Goal: Check status: Check status

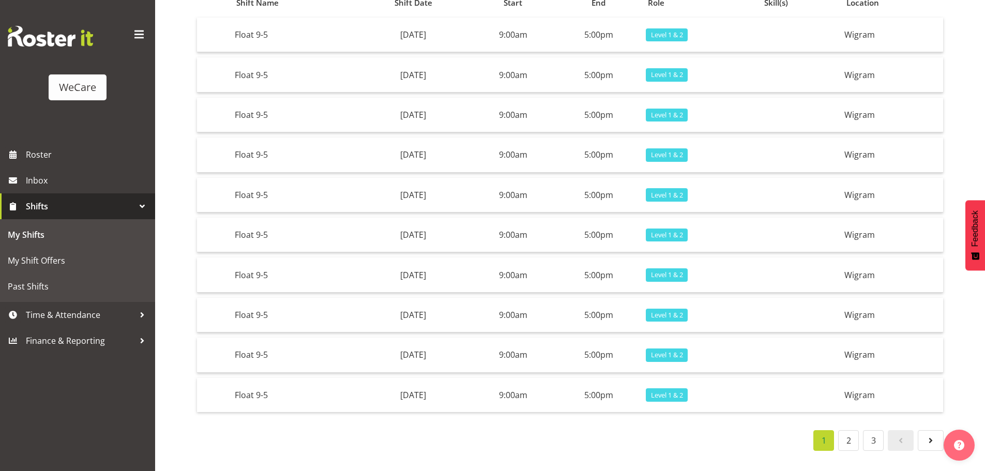
scroll to position [128, 0]
click at [846, 431] on link "2" at bounding box center [848, 440] width 21 height 21
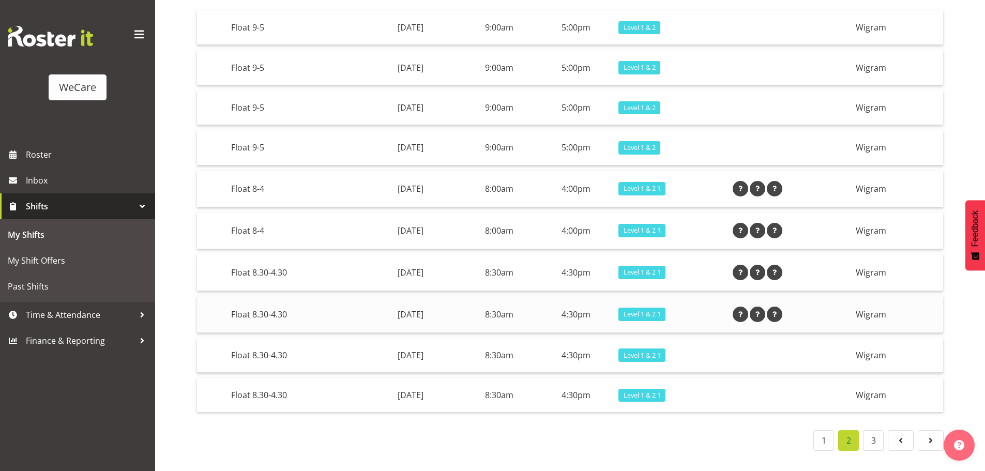
scroll to position [135, 0]
click at [868, 438] on link "3" at bounding box center [873, 440] width 21 height 21
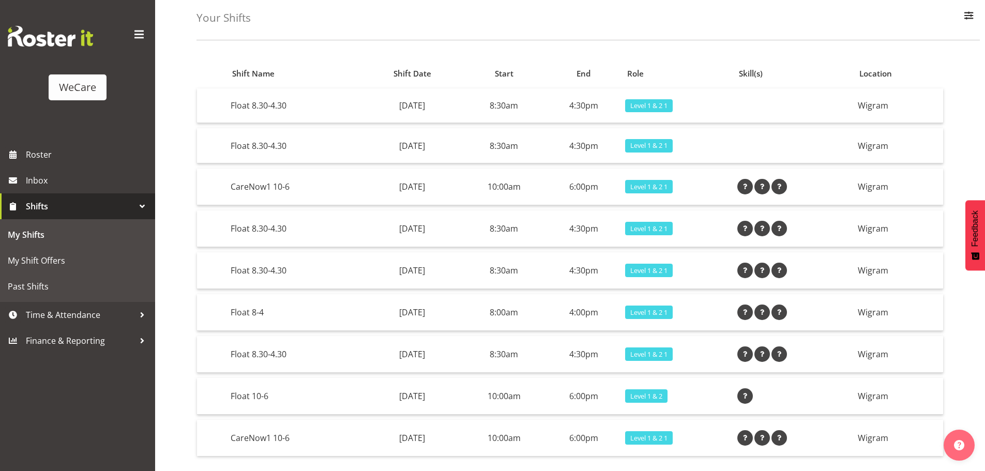
scroll to position [101, 0]
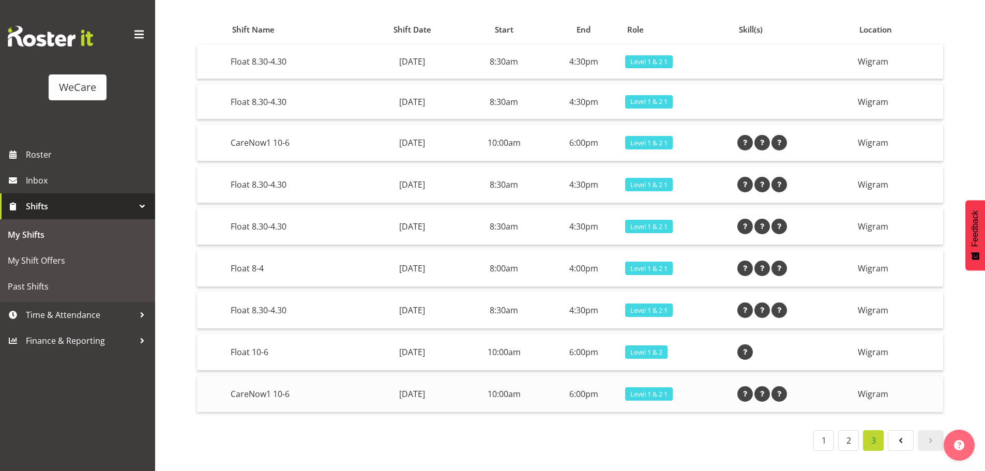
click at [751, 388] on span at bounding box center [745, 394] width 12 height 12
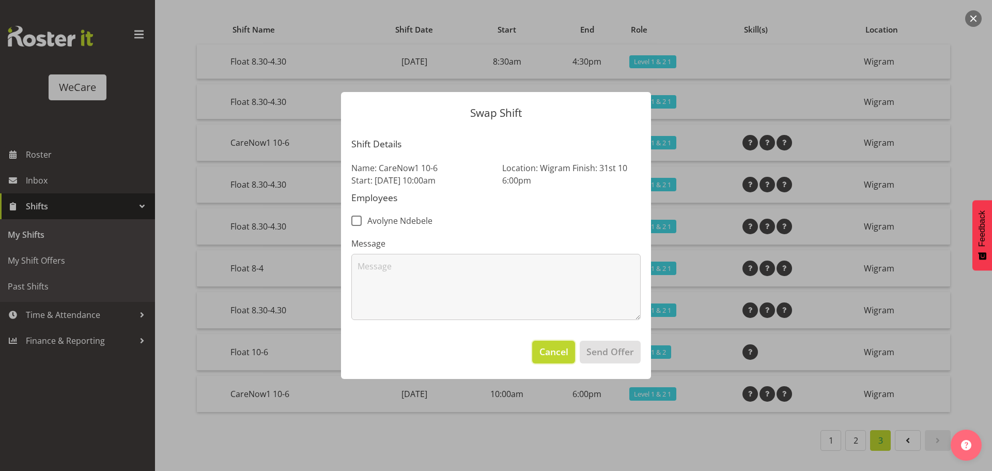
click at [564, 352] on span "Cancel" at bounding box center [554, 351] width 29 height 13
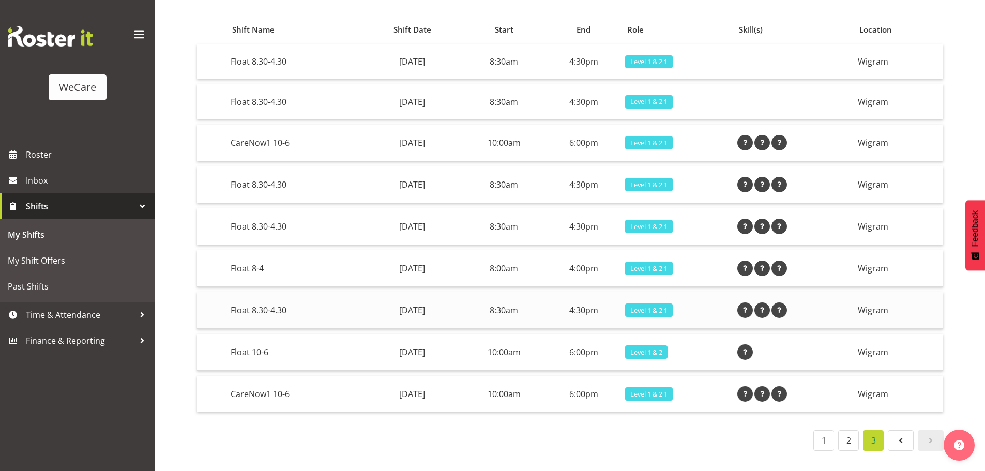
click at [751, 304] on span at bounding box center [745, 310] width 12 height 12
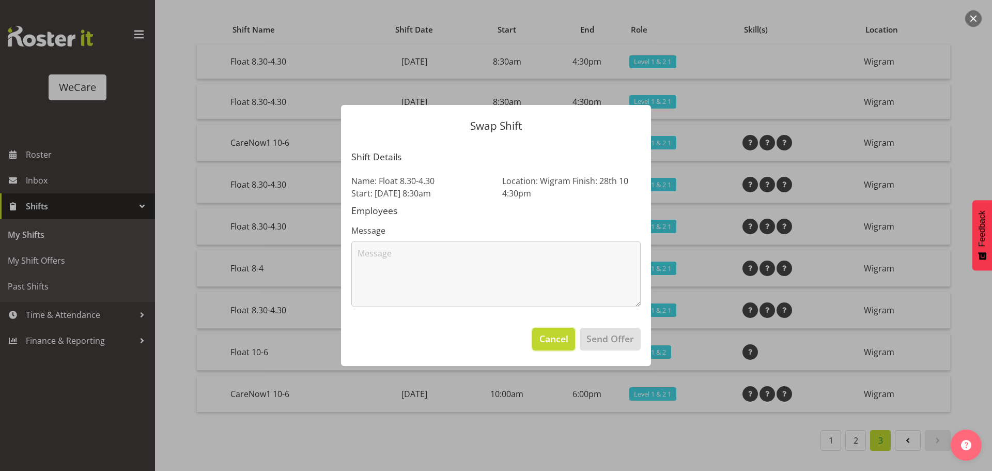
click at [553, 343] on span "Cancel" at bounding box center [554, 338] width 29 height 13
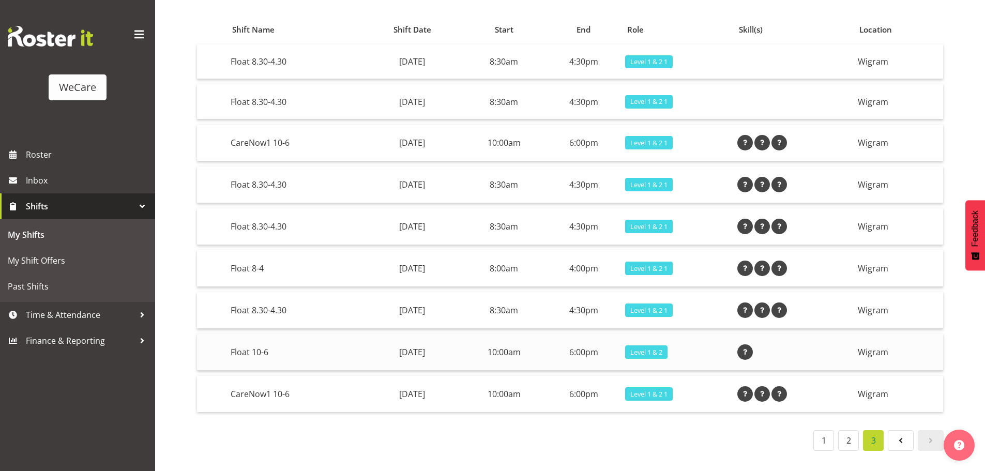
scroll to position [0, 0]
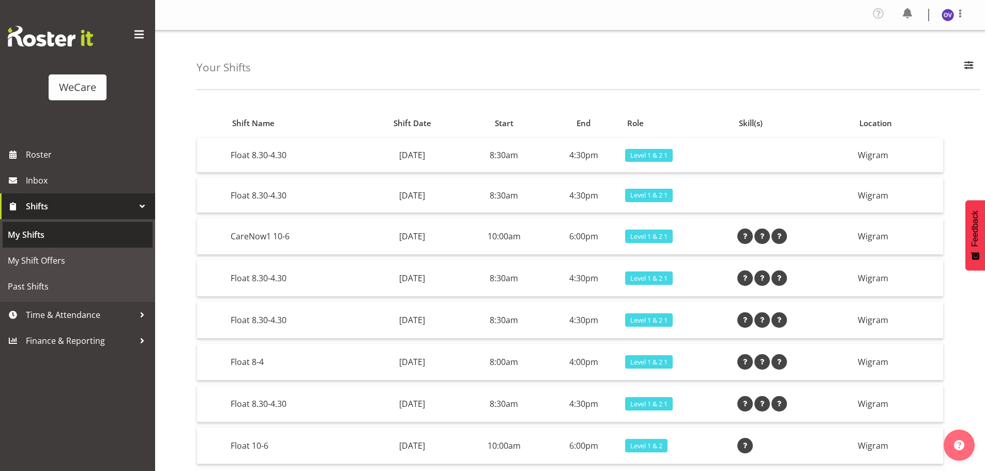
click at [39, 236] on span "My Shifts" at bounding box center [78, 235] width 140 height 16
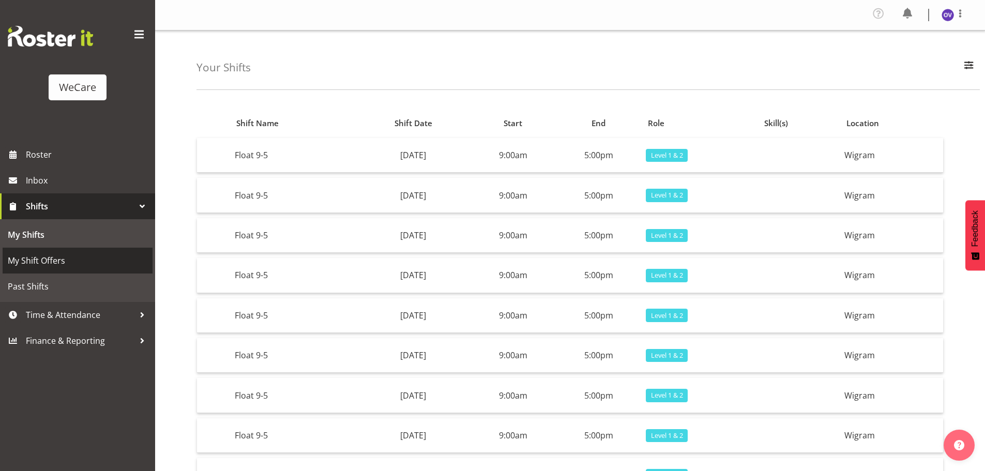
click at [57, 263] on span "My Shift Offers" at bounding box center [78, 261] width 140 height 16
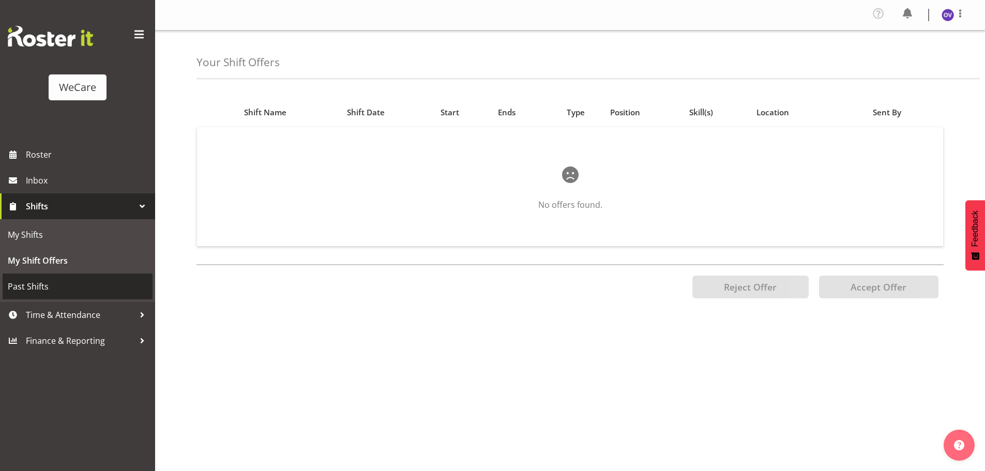
click at [42, 287] on span "Past Shifts" at bounding box center [78, 287] width 140 height 16
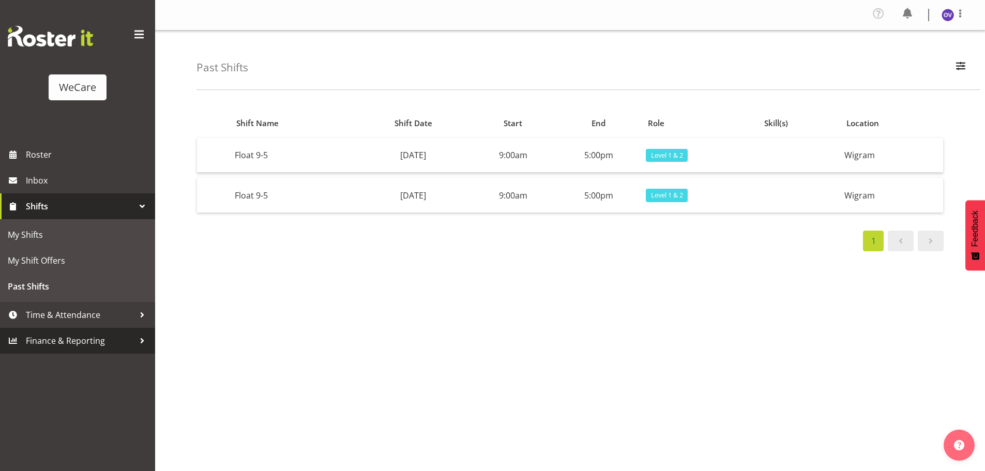
click at [84, 340] on span "Finance & Reporting" at bounding box center [80, 341] width 109 height 16
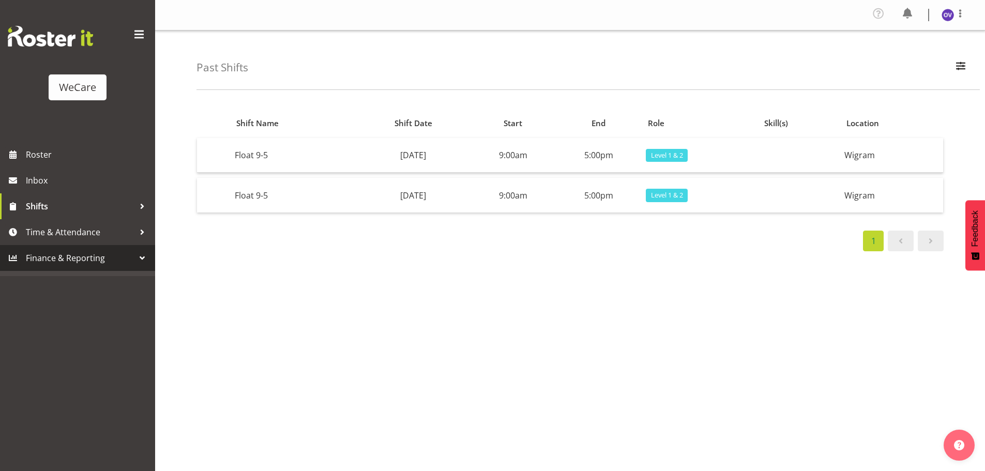
click at [78, 261] on span "Finance & Reporting" at bounding box center [80, 258] width 109 height 16
click at [43, 156] on span "Roster" at bounding box center [88, 155] width 124 height 16
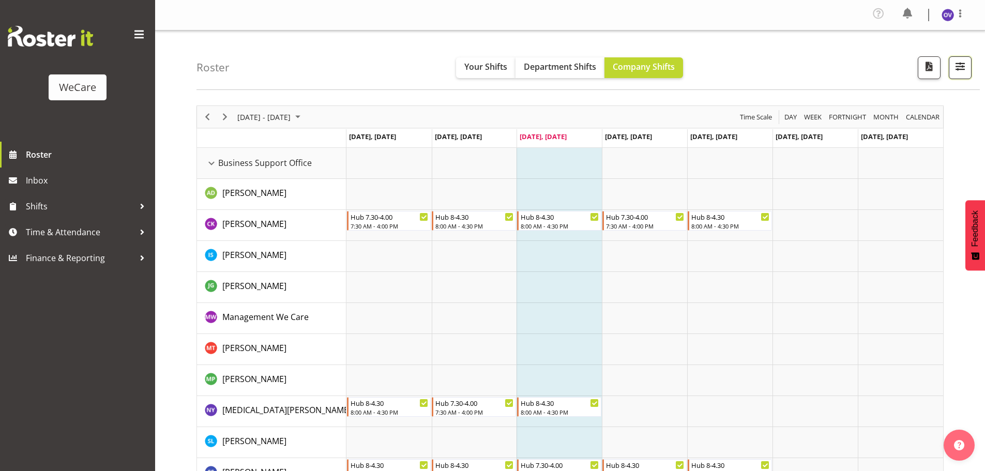
click at [957, 66] on span "button" at bounding box center [959, 65] width 13 height 13
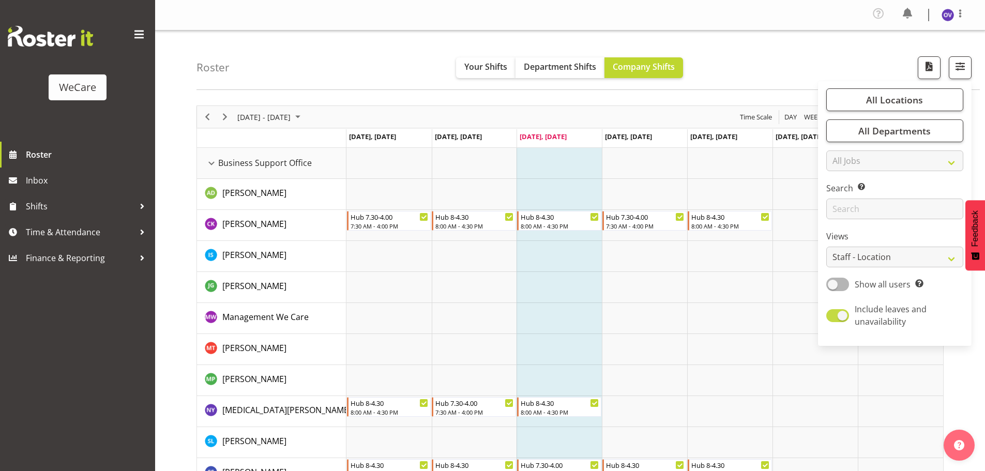
click at [835, 316] on span at bounding box center [837, 315] width 23 height 13
click at [833, 316] on input "Include leaves and unavailability" at bounding box center [829, 315] width 7 height 7
checkbox input "false"
click at [860, 257] on select "Staff Role Shift - Horizontal Shift - Vertical Staff - Location" at bounding box center [894, 257] width 137 height 21
click at [879, 234] on label "Views" at bounding box center [894, 236] width 137 height 12
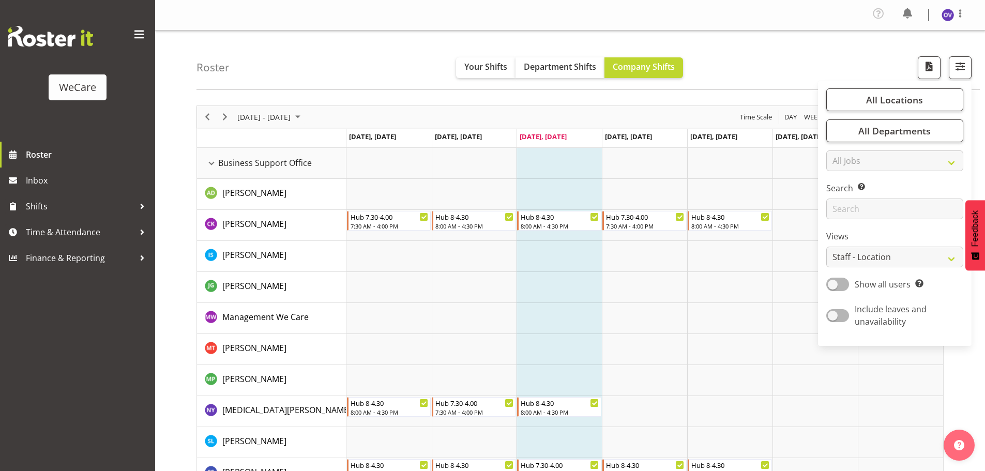
click at [864, 60] on div "Roster Your Shifts Department Shifts Company Shifts All Locations Clear Busines…" at bounding box center [587, 59] width 783 height 59
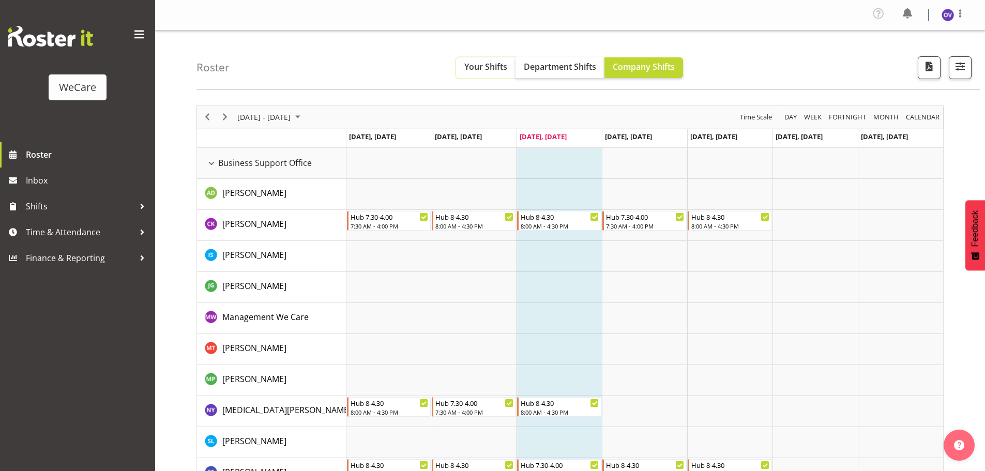
click at [478, 70] on span "Your Shifts" at bounding box center [485, 66] width 43 height 11
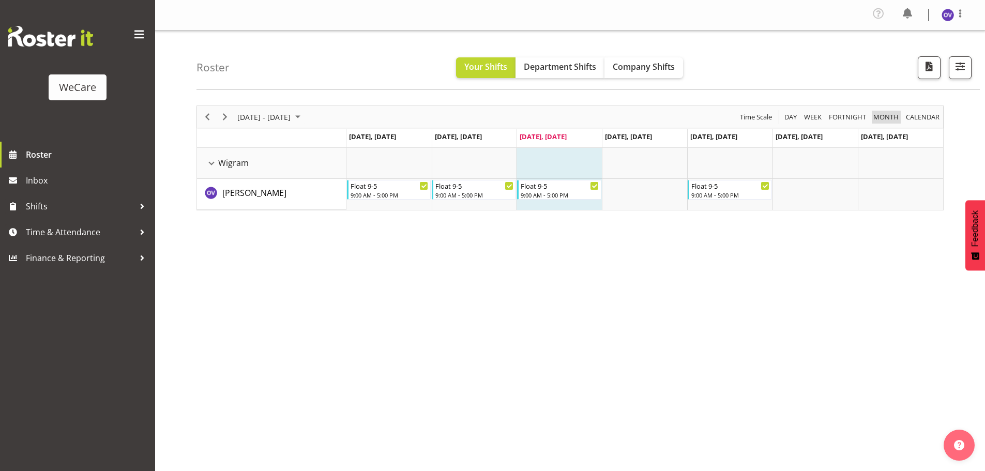
click at [895, 111] on span "Month" at bounding box center [885, 117] width 27 height 13
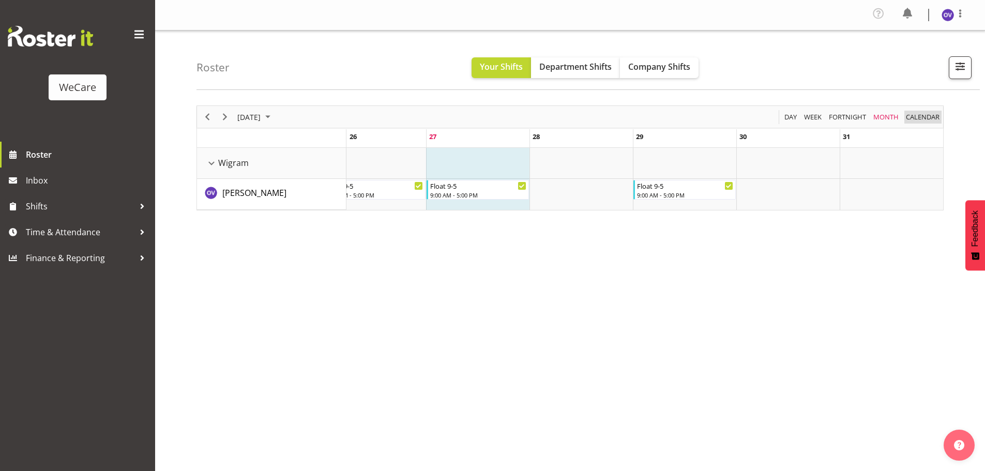
click at [930, 119] on span "calendar" at bounding box center [923, 117] width 36 height 13
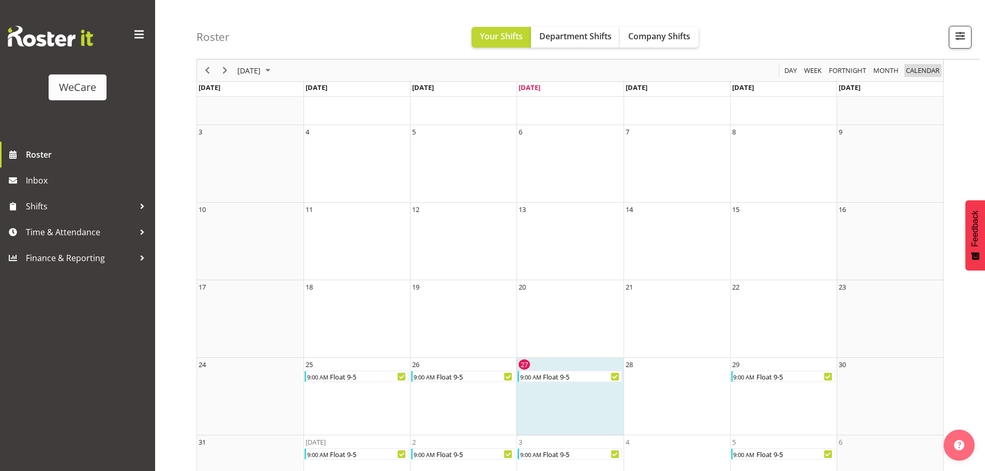
scroll to position [147, 0]
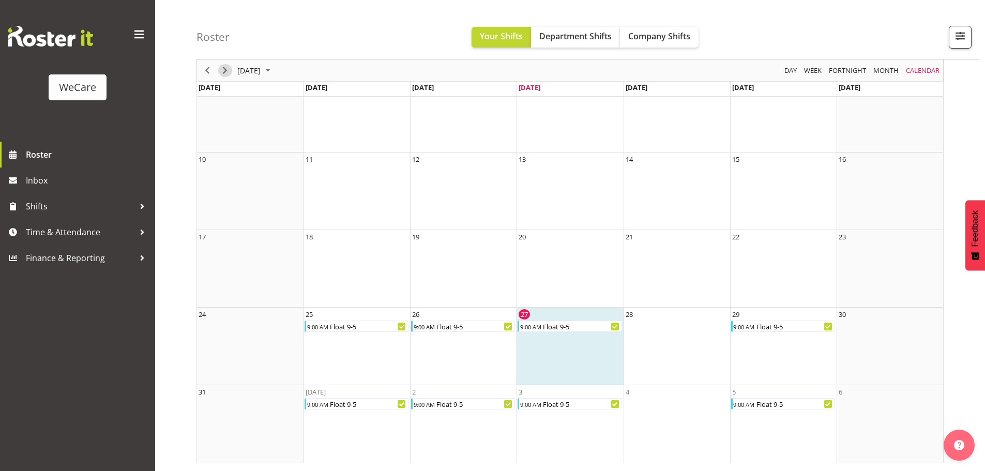
click at [229, 70] on span "Next" at bounding box center [225, 70] width 12 height 13
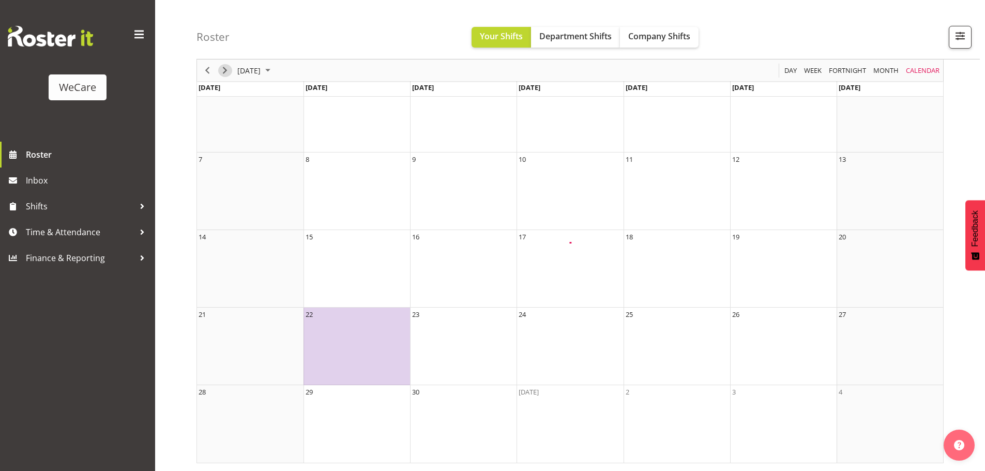
scroll to position [70, 0]
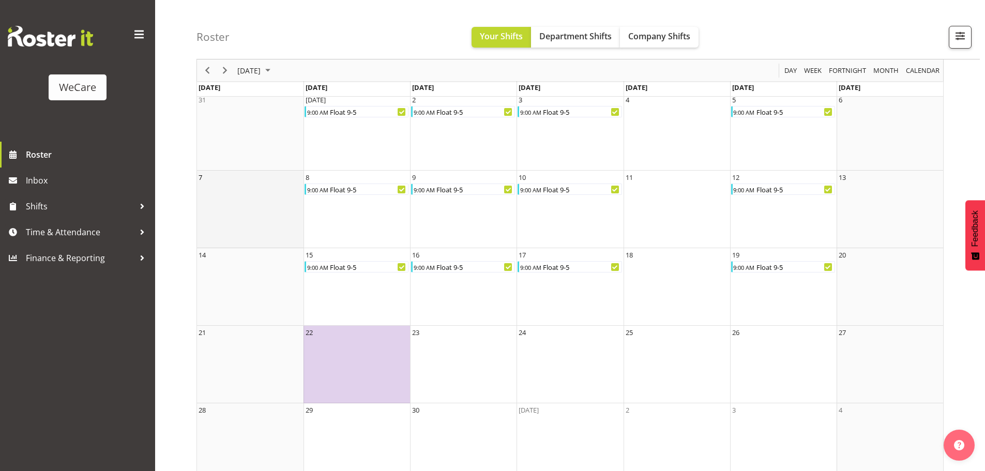
scroll to position [70, 0]
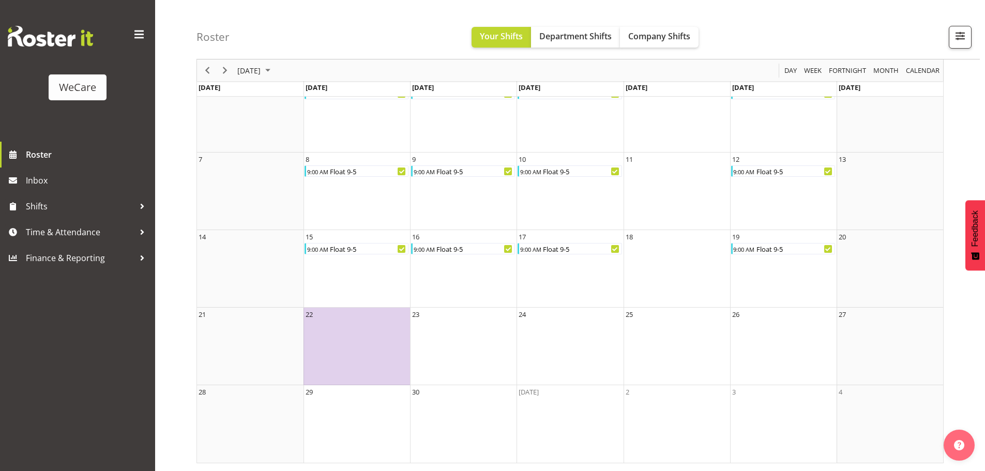
click at [969, 315] on div "[DATE] [DATE] Day Week Fortnight Month calendar Month Agenda Time Scale [DATE] …" at bounding box center [590, 249] width 788 height 443
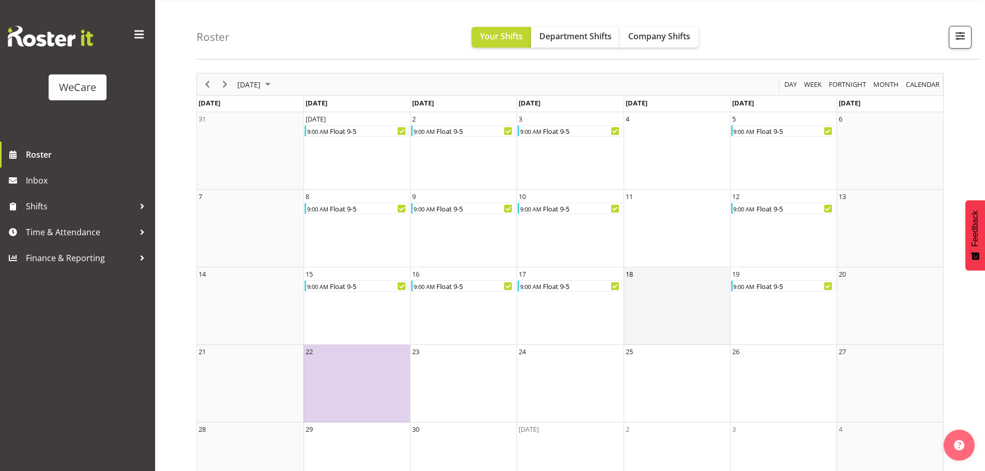
scroll to position [0, 0]
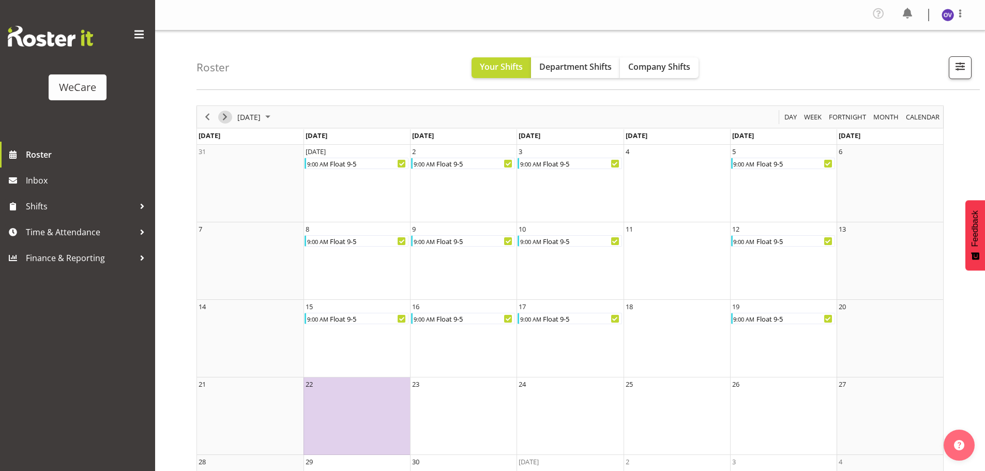
click at [231, 119] on button "Next" at bounding box center [225, 117] width 14 height 13
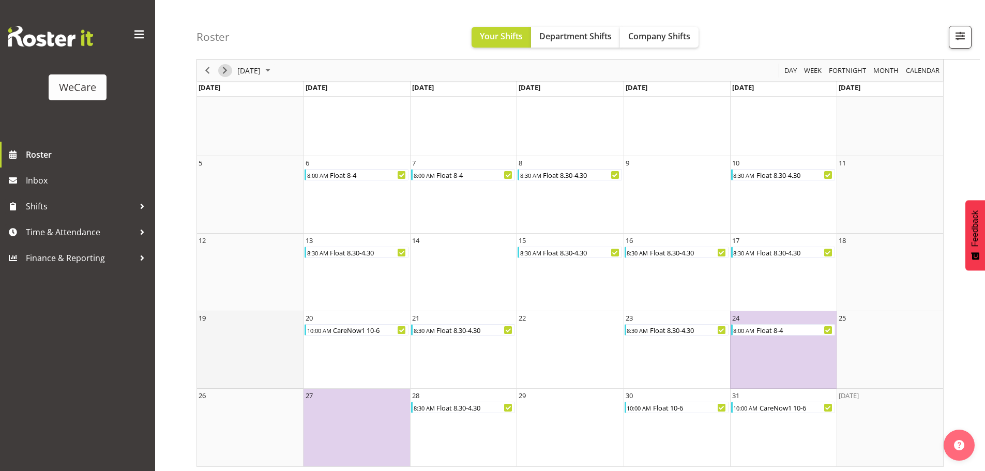
scroll to position [70, 0]
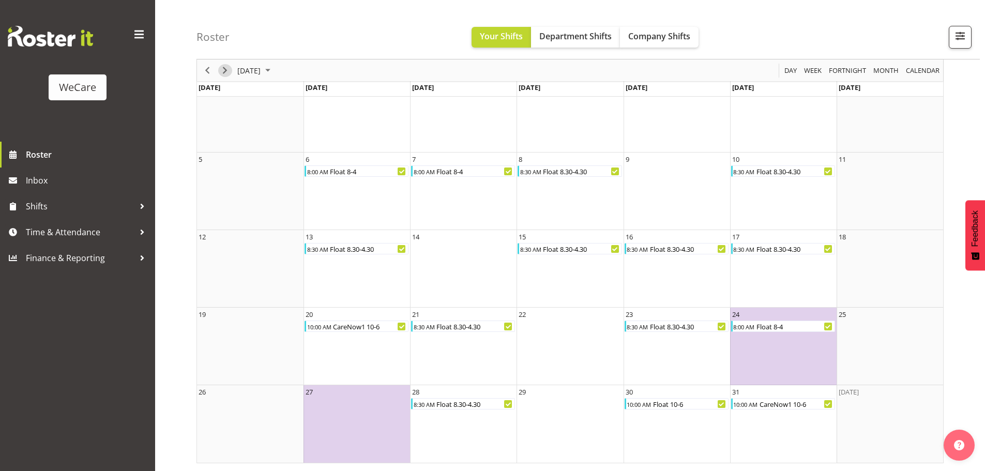
click at [220, 68] on span "Next" at bounding box center [225, 70] width 12 height 13
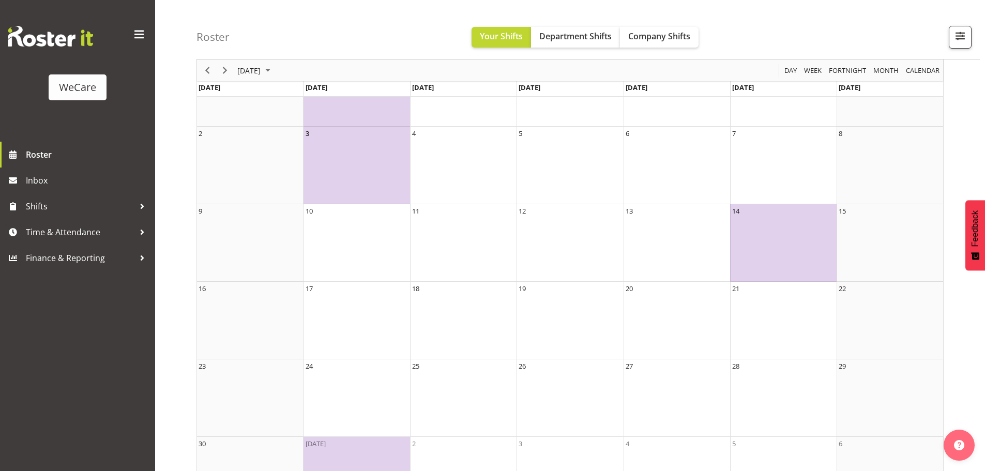
scroll to position [147, 0]
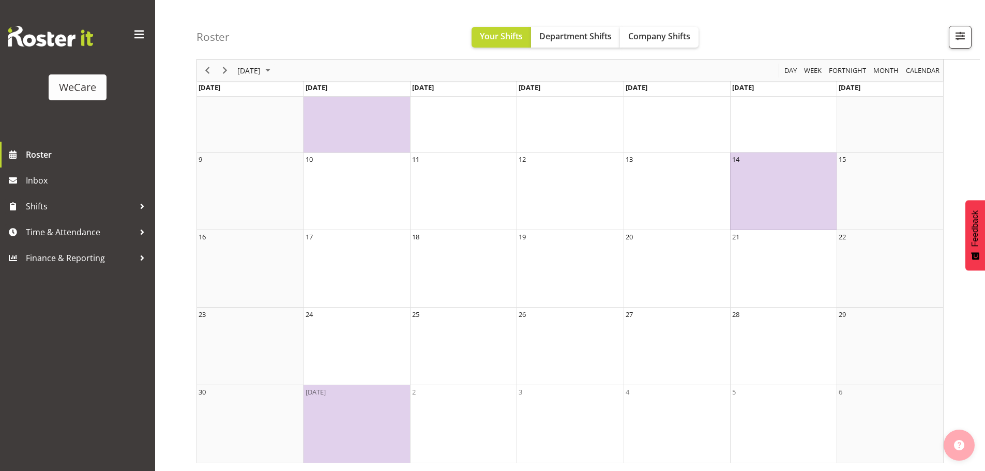
click at [955, 442] on img "button" at bounding box center [959, 445] width 10 height 10
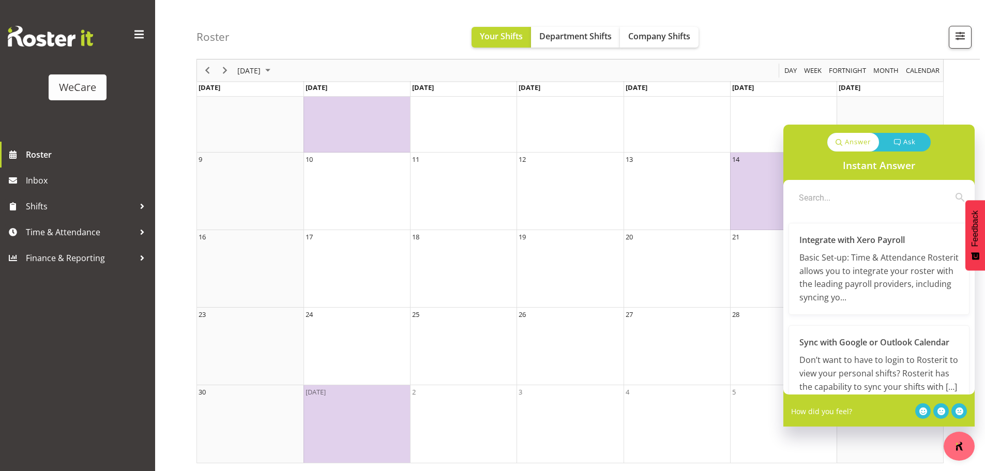
drag, startPoint x: 962, startPoint y: 101, endPoint x: 961, endPoint y: 95, distance: 6.4
click at [962, 99] on div "[DATE] [DATE] Day Week Fortnight Month calendar Month Agenda Time Scale [DATE] …" at bounding box center [590, 210] width 788 height 520
click at [954, 80] on div "[DATE] [DATE] Day Week Fortnight Month calendar Month Agenda Time Scale [DATE] …" at bounding box center [590, 210] width 788 height 520
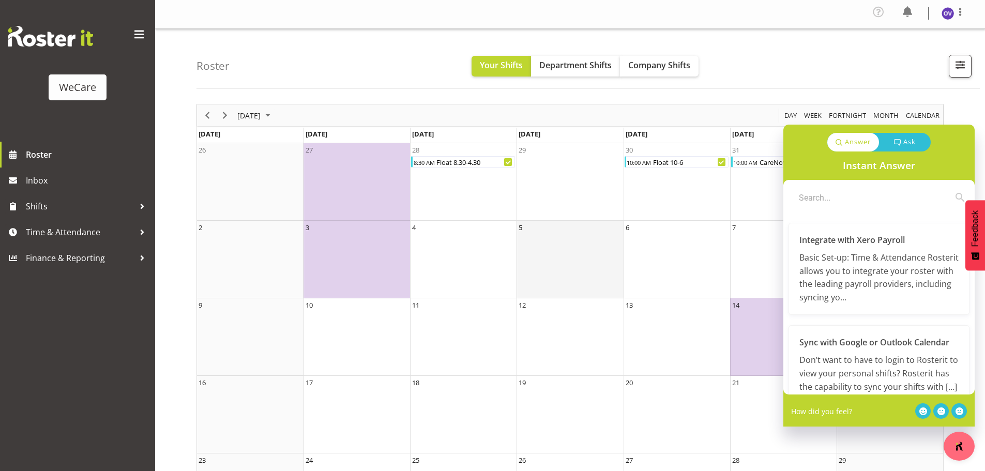
scroll to position [0, 0]
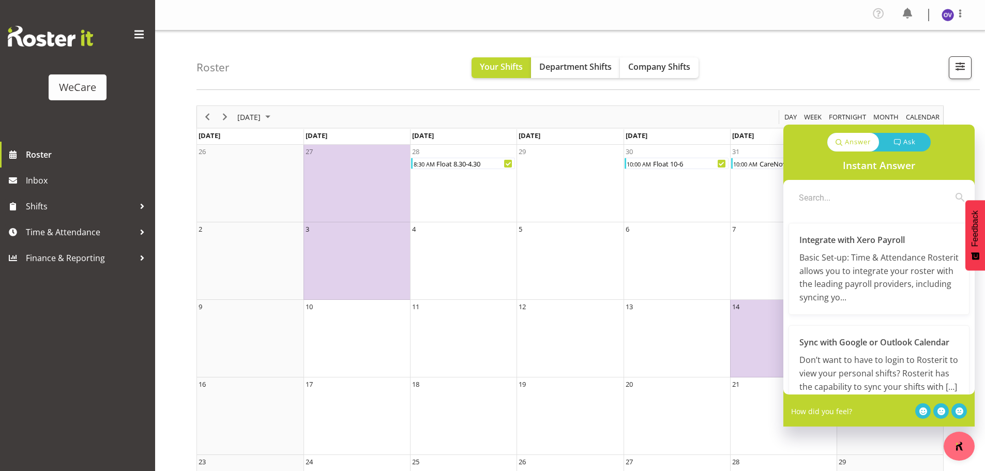
click at [816, 55] on div "Roster Your Shifts Department Shifts Company Shifts All Locations Clear Busines…" at bounding box center [587, 59] width 783 height 59
click at [214, 118] on button "Previous" at bounding box center [208, 117] width 14 height 13
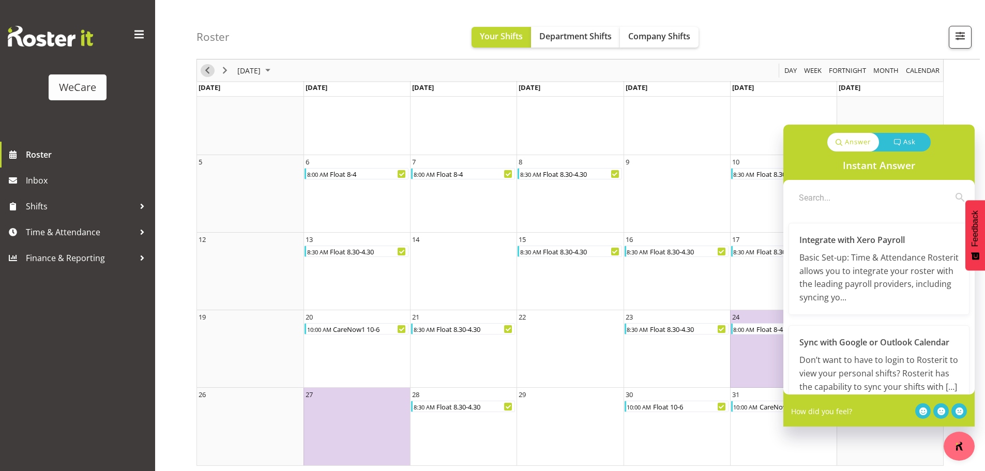
scroll to position [70, 0]
click at [784, 21] on div "Roster Your Shifts Department Shifts Company Shifts All Locations Clear Busines…" at bounding box center [587, 29] width 783 height 59
click at [137, 35] on span at bounding box center [139, 34] width 17 height 17
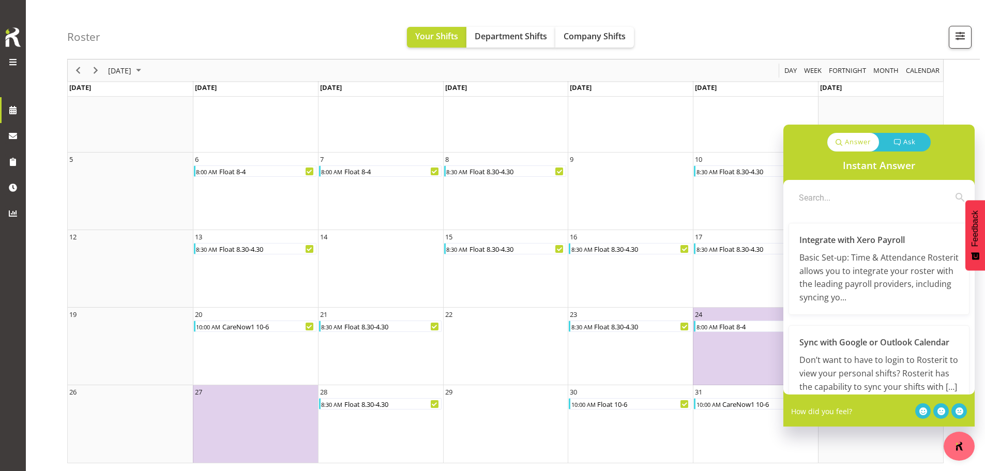
click at [10, 63] on span at bounding box center [13, 62] width 12 height 12
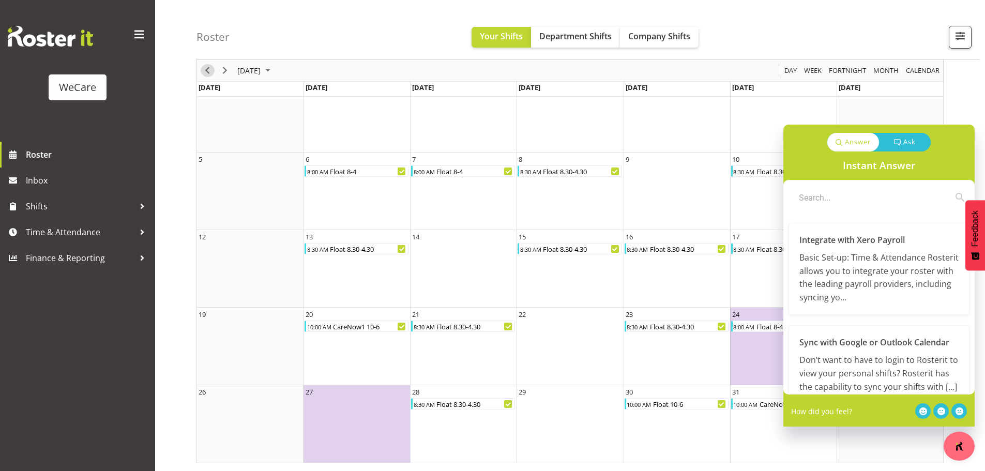
click at [213, 69] on button "Previous" at bounding box center [208, 70] width 14 height 13
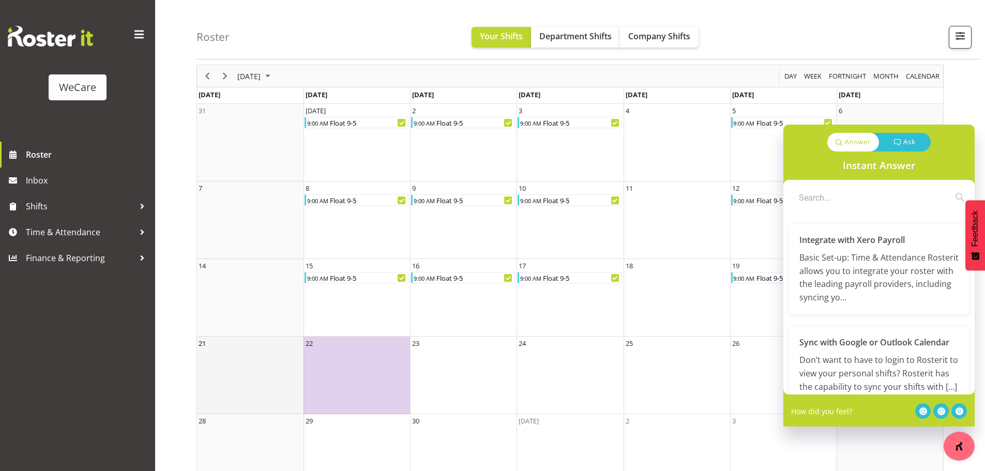
scroll to position [70, 0]
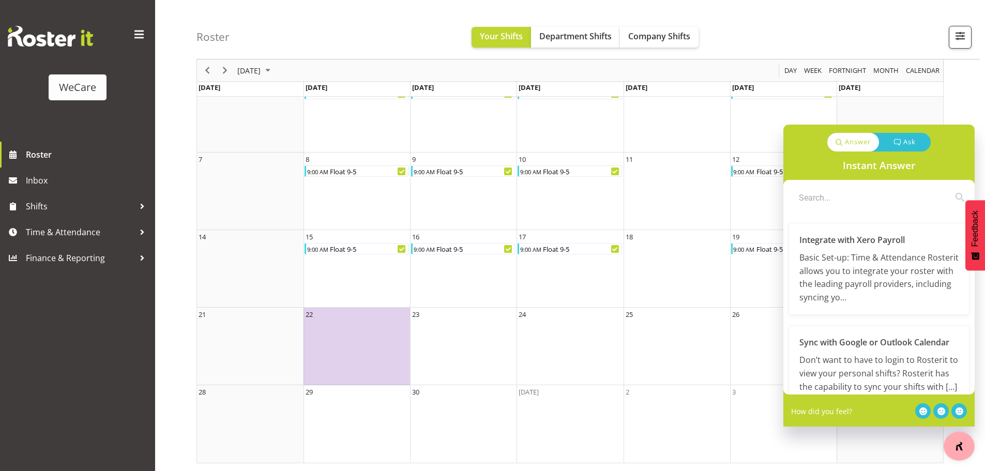
click at [960, 458] on button "button" at bounding box center [958, 446] width 31 height 29
